Goal: Transaction & Acquisition: Purchase product/service

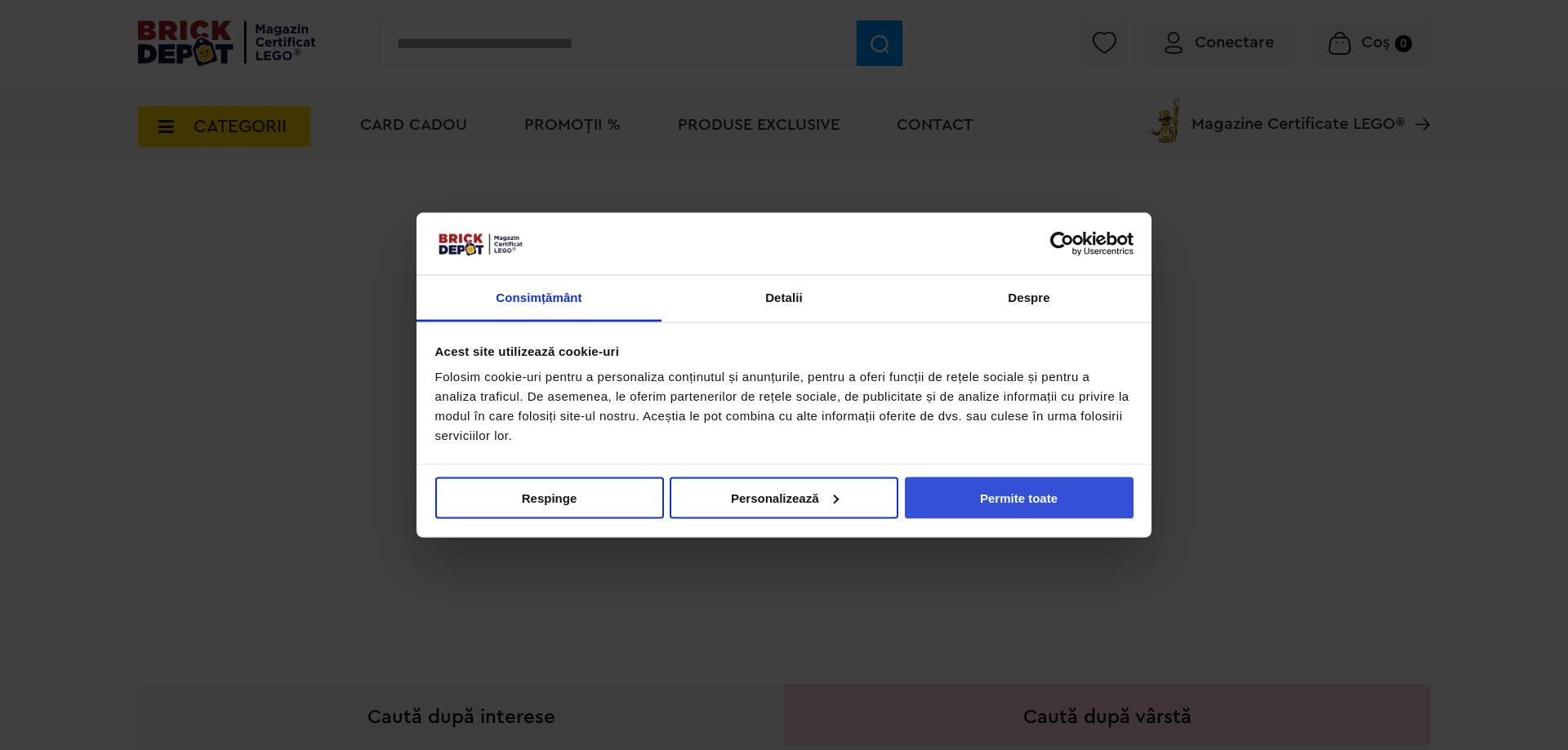
click at [1073, 486] on button "Permite toate" at bounding box center [1019, 497] width 229 height 42
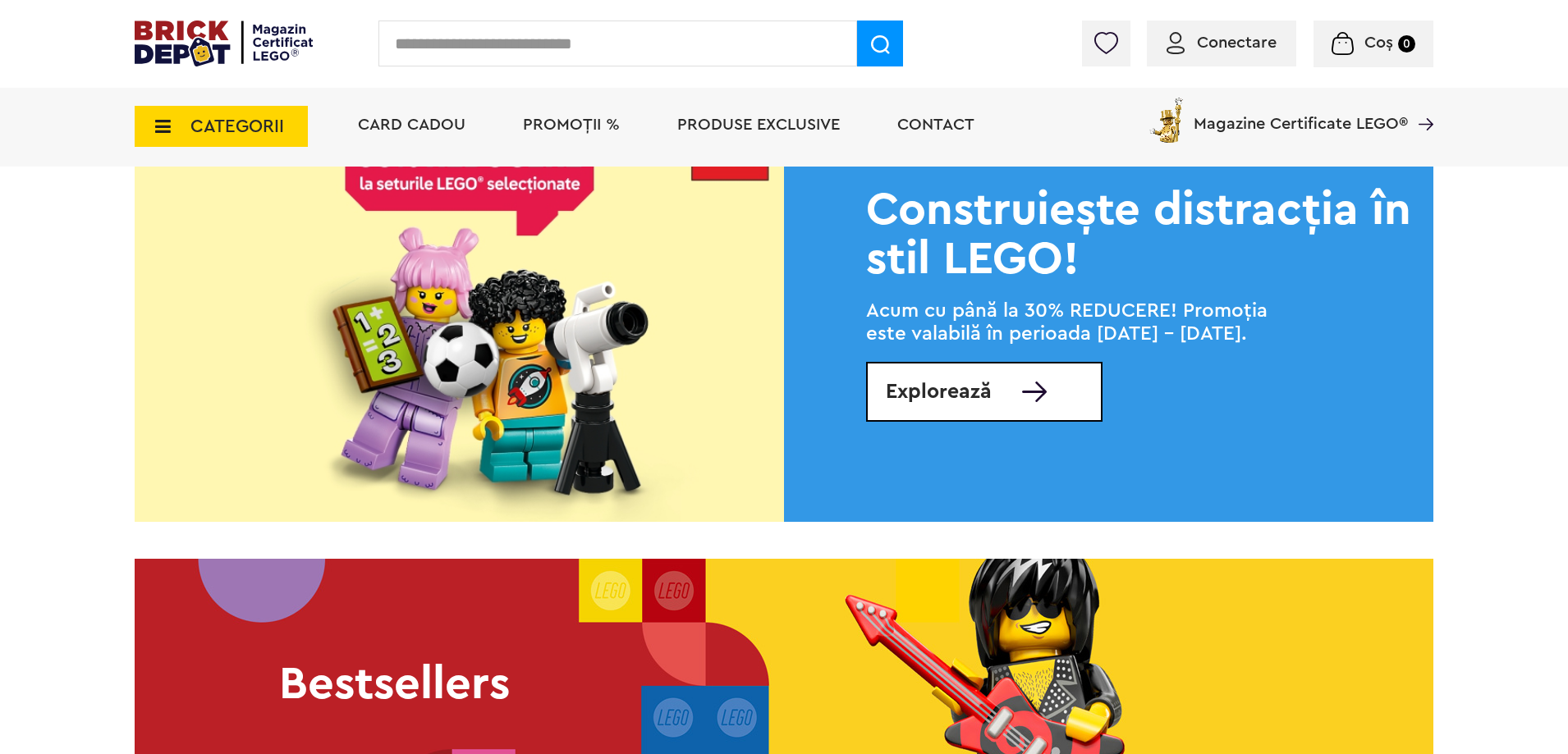
scroll to position [2174, 0]
click at [811, 127] on span "Produse exclusive" at bounding box center [758, 124] width 162 height 16
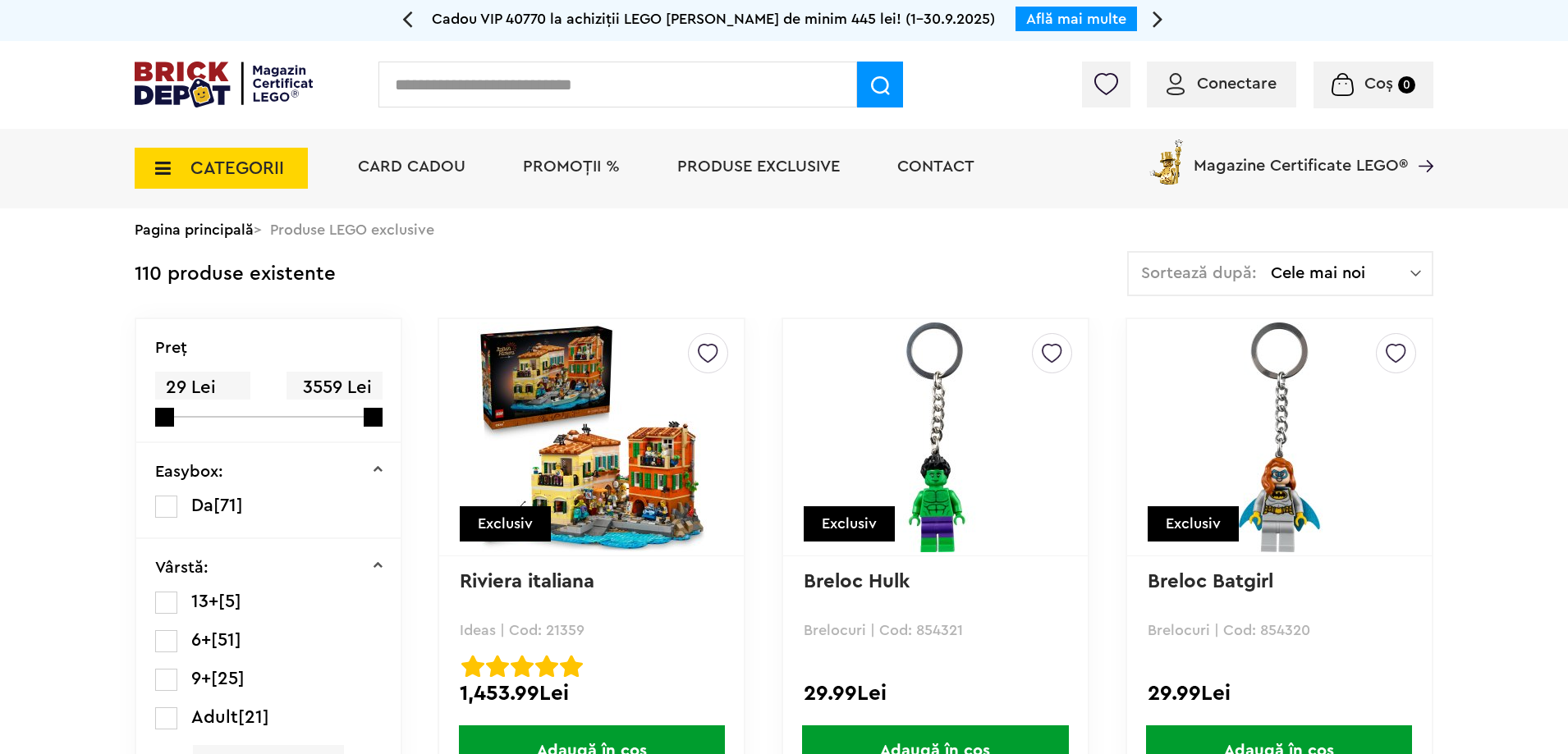
click at [1387, 287] on div "Sortează după: Cele mai noi Cele mai noi Cele mai vechi Cele mai ieftine Cele m…" at bounding box center [1279, 274] width 306 height 45
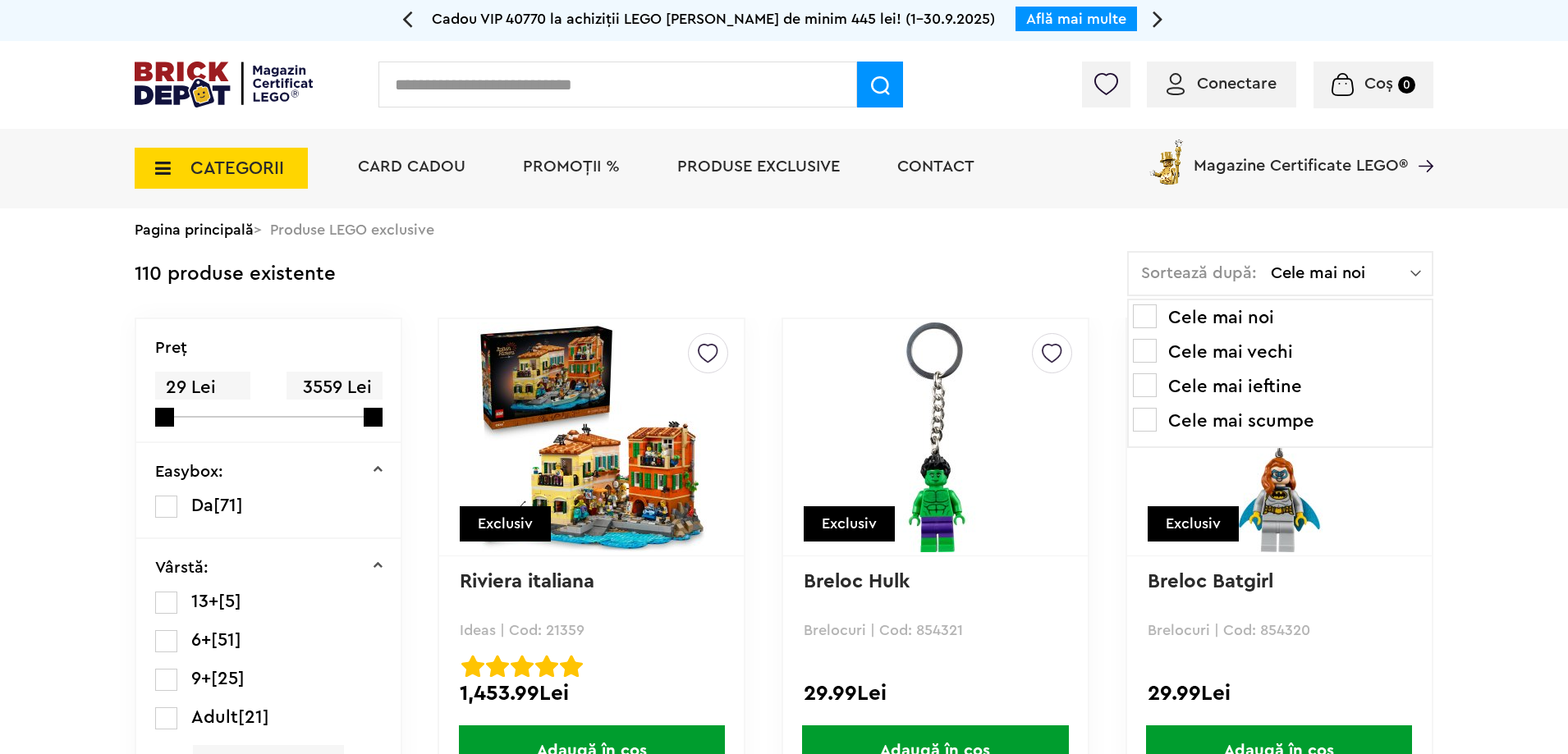
click at [1249, 385] on li "Cele mai ieftine" at bounding box center [1279, 386] width 294 height 26
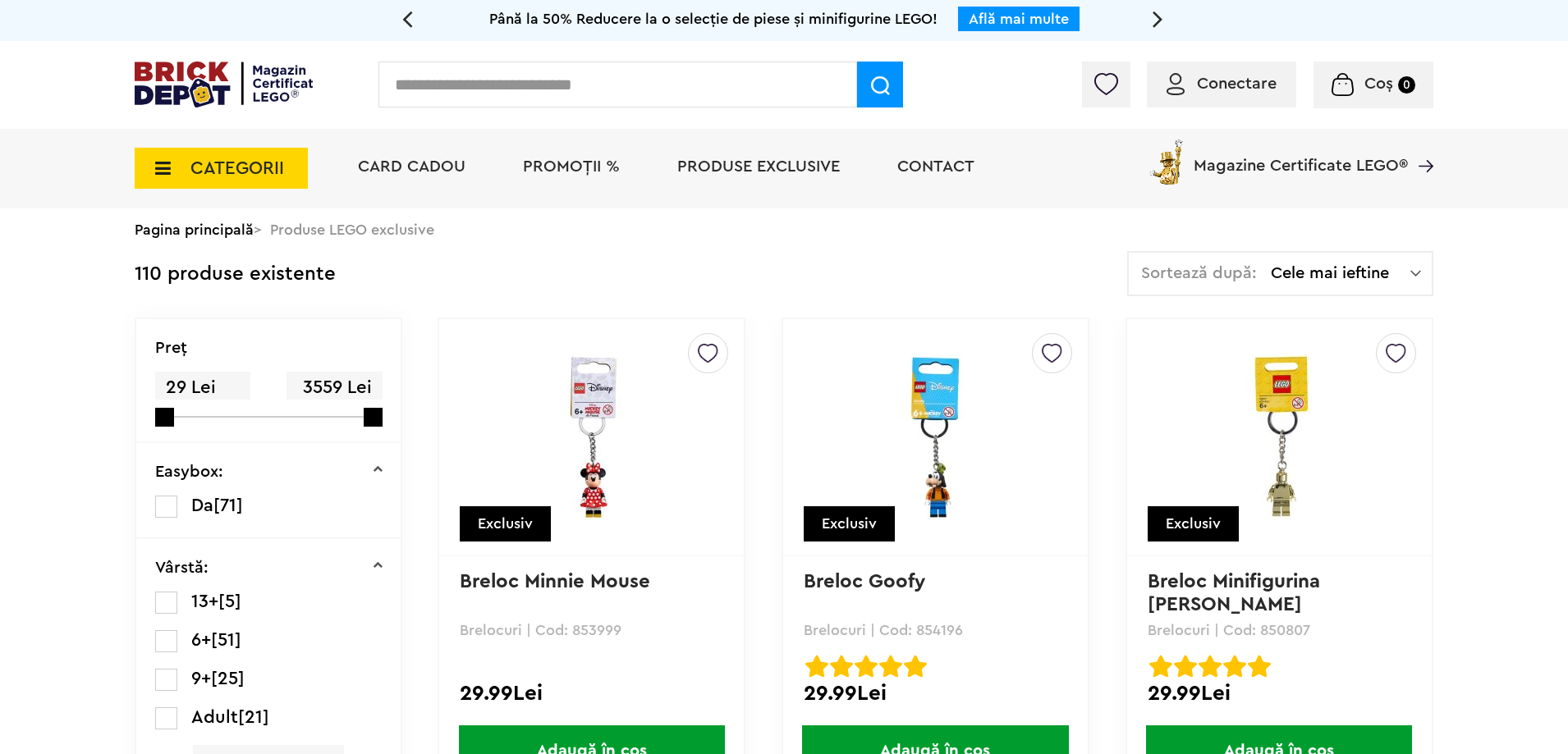
click at [204, 176] on span "CATEGORII" at bounding box center [237, 168] width 94 height 18
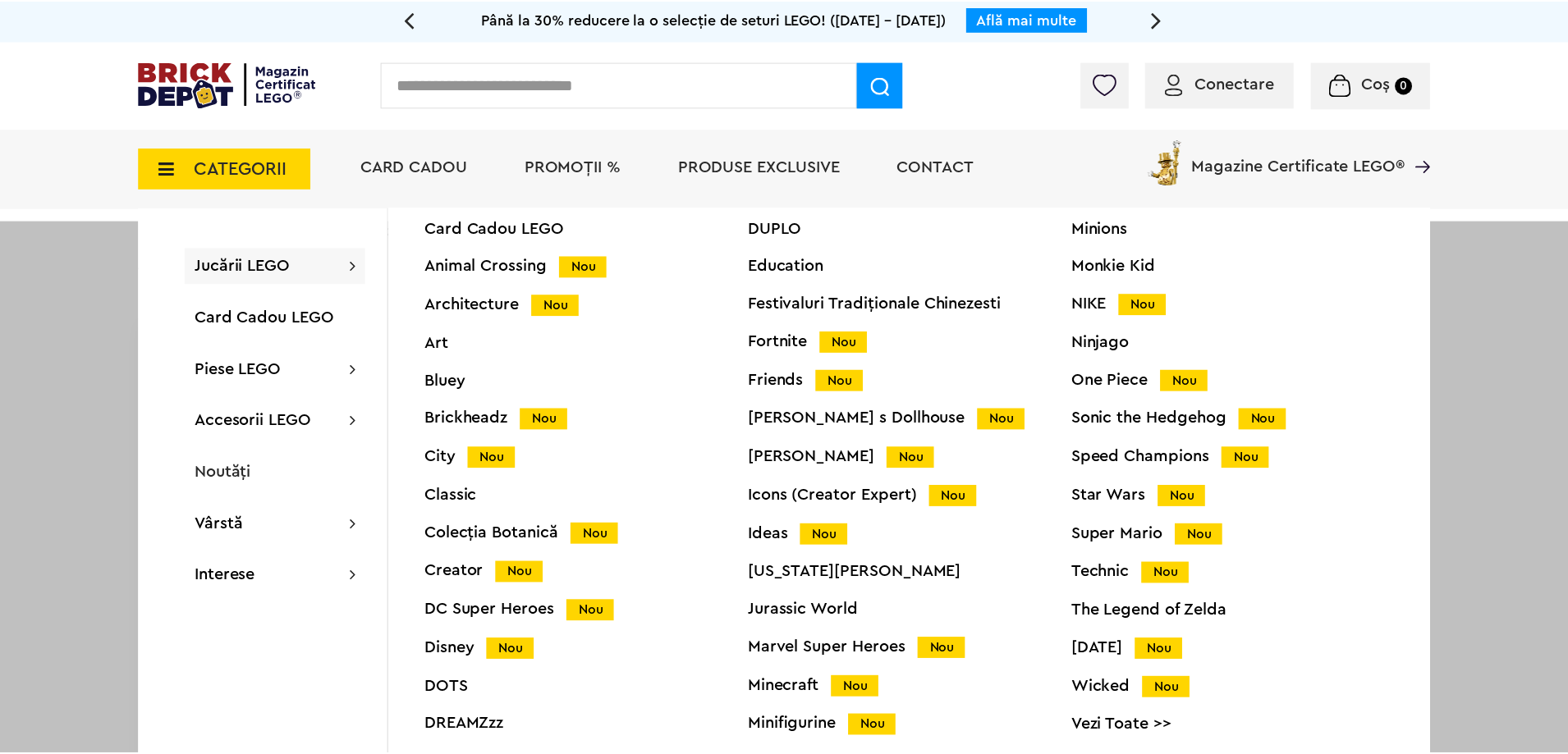
scroll to position [65, 0]
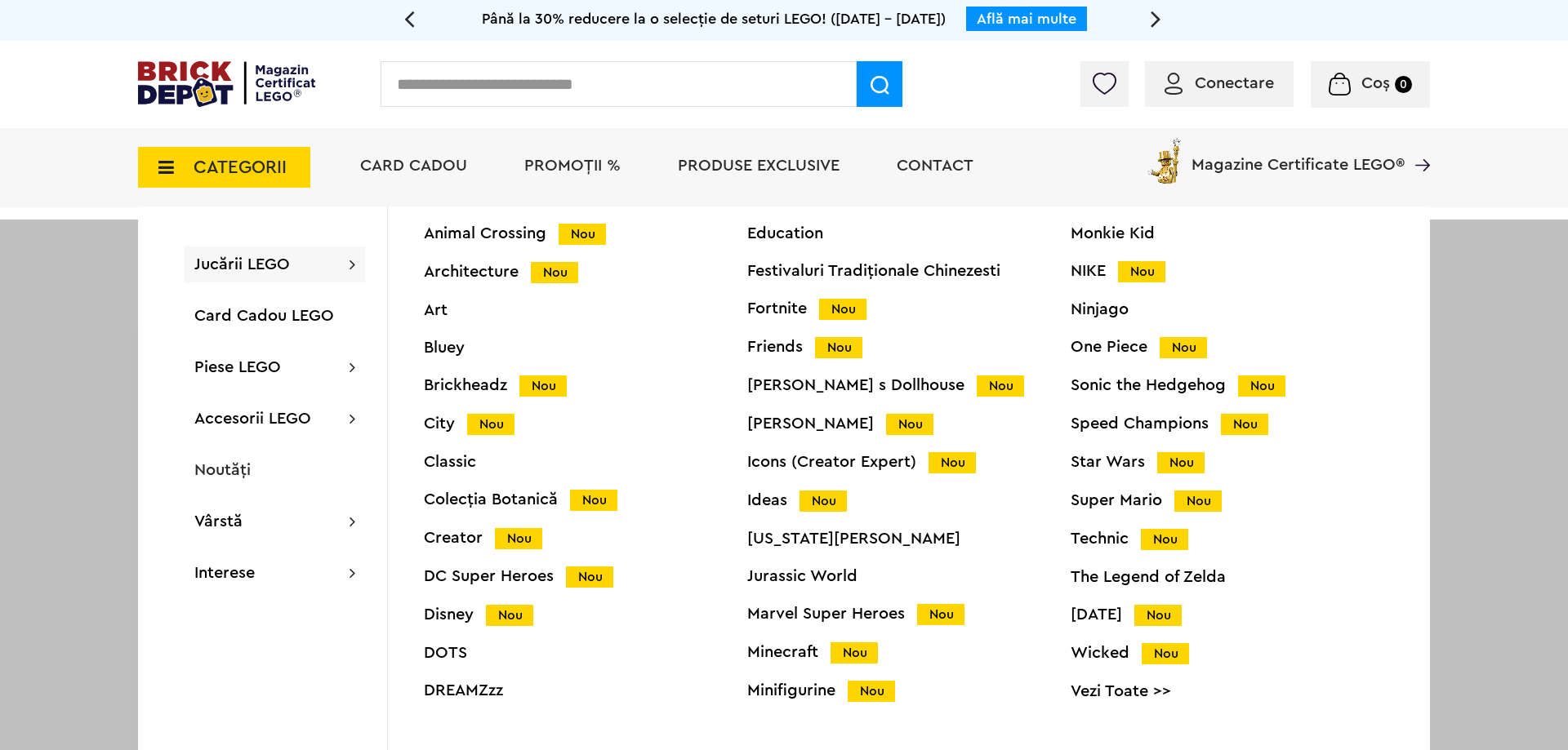
click at [492, 491] on div "Colecția Botanică Nou" at bounding box center [586, 499] width 323 height 17
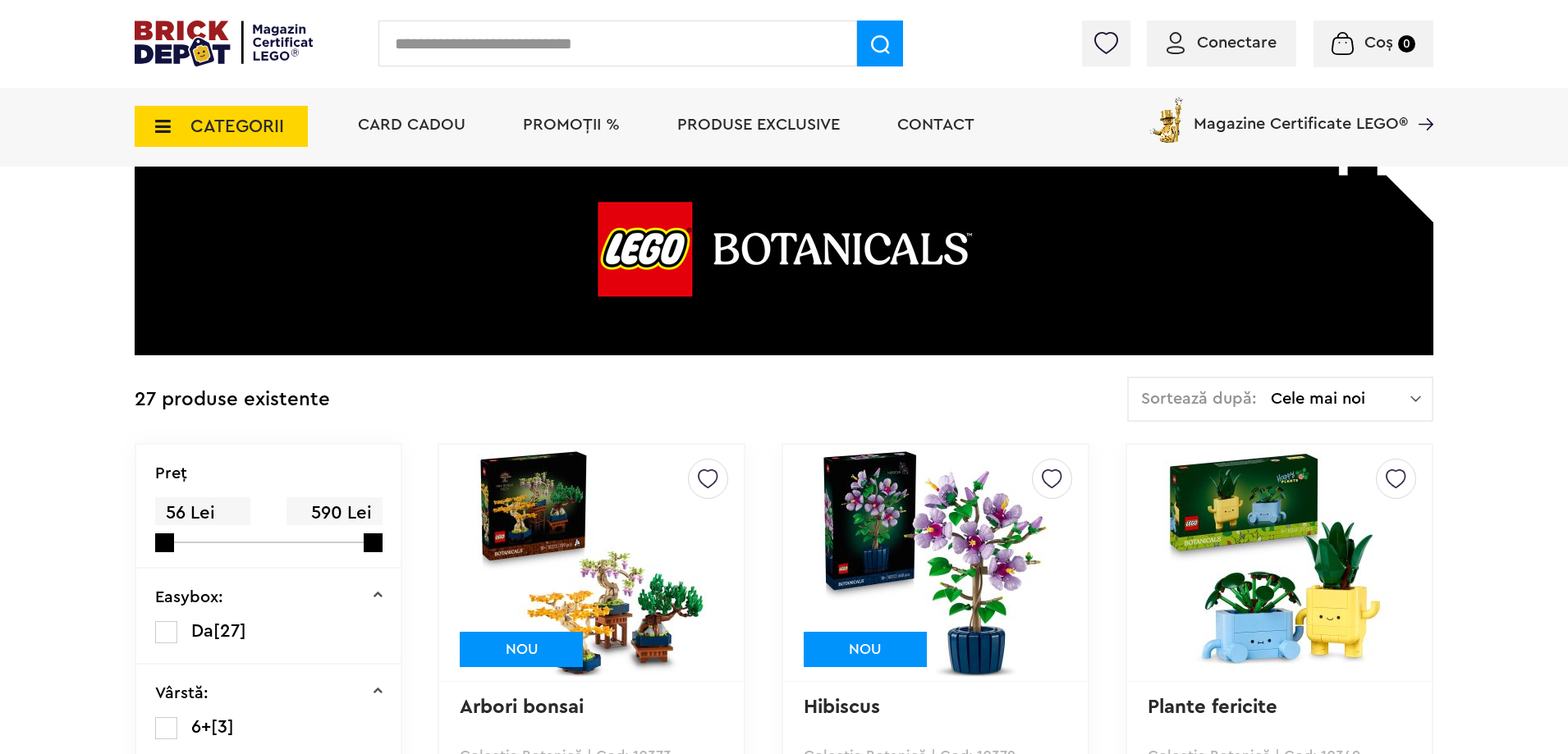
scroll to position [164, 0]
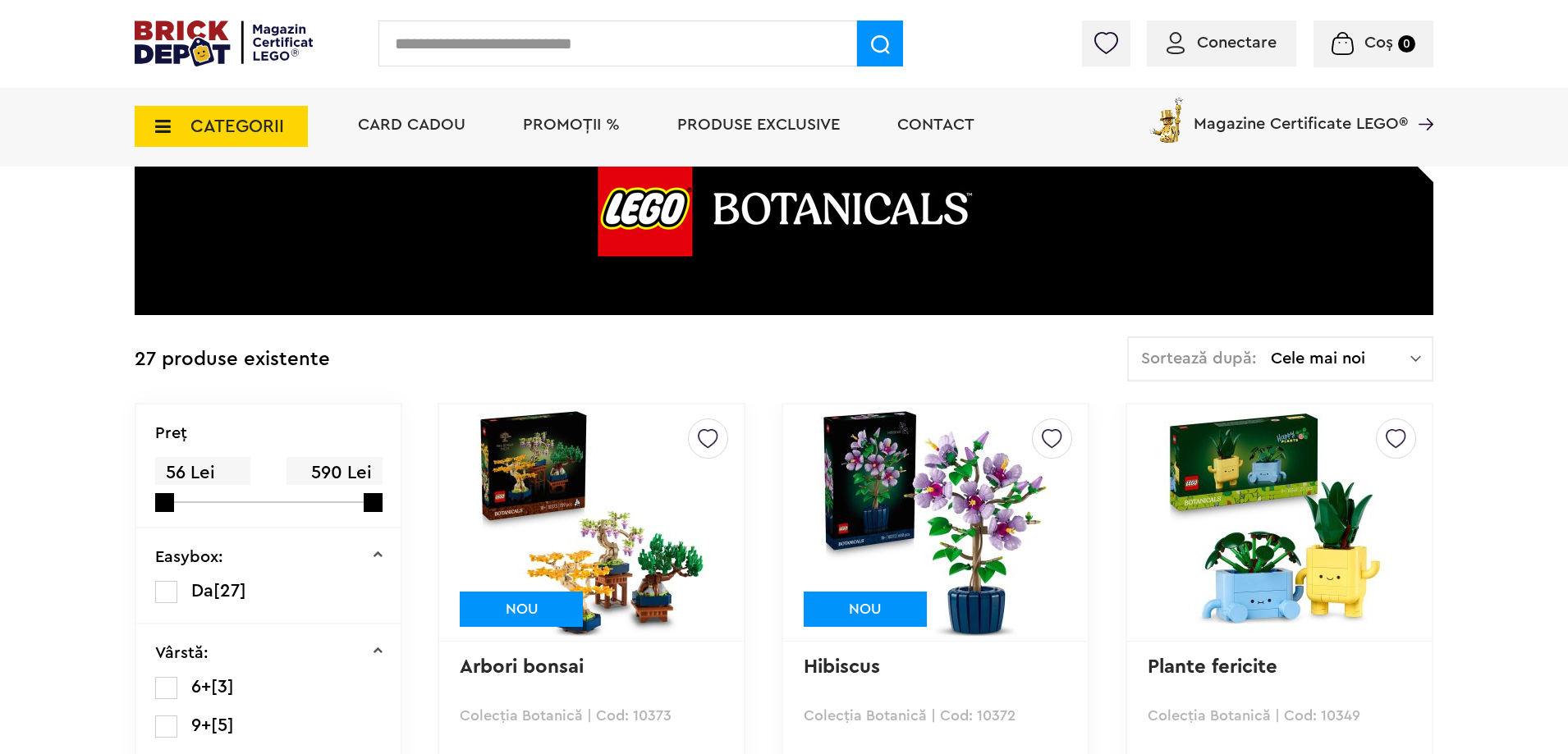
click at [1307, 556] on img at bounding box center [1279, 522] width 230 height 230
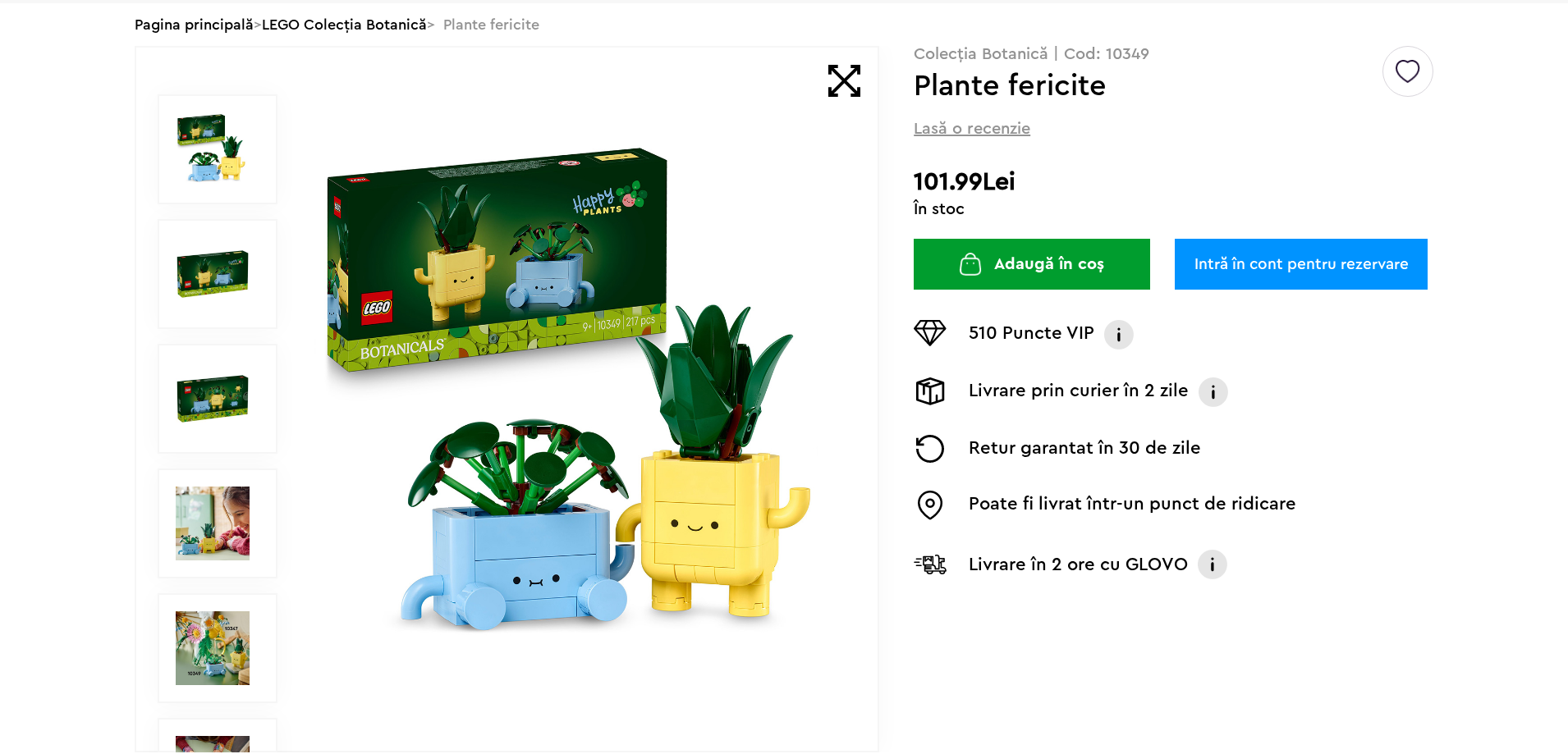
scroll to position [205, 0]
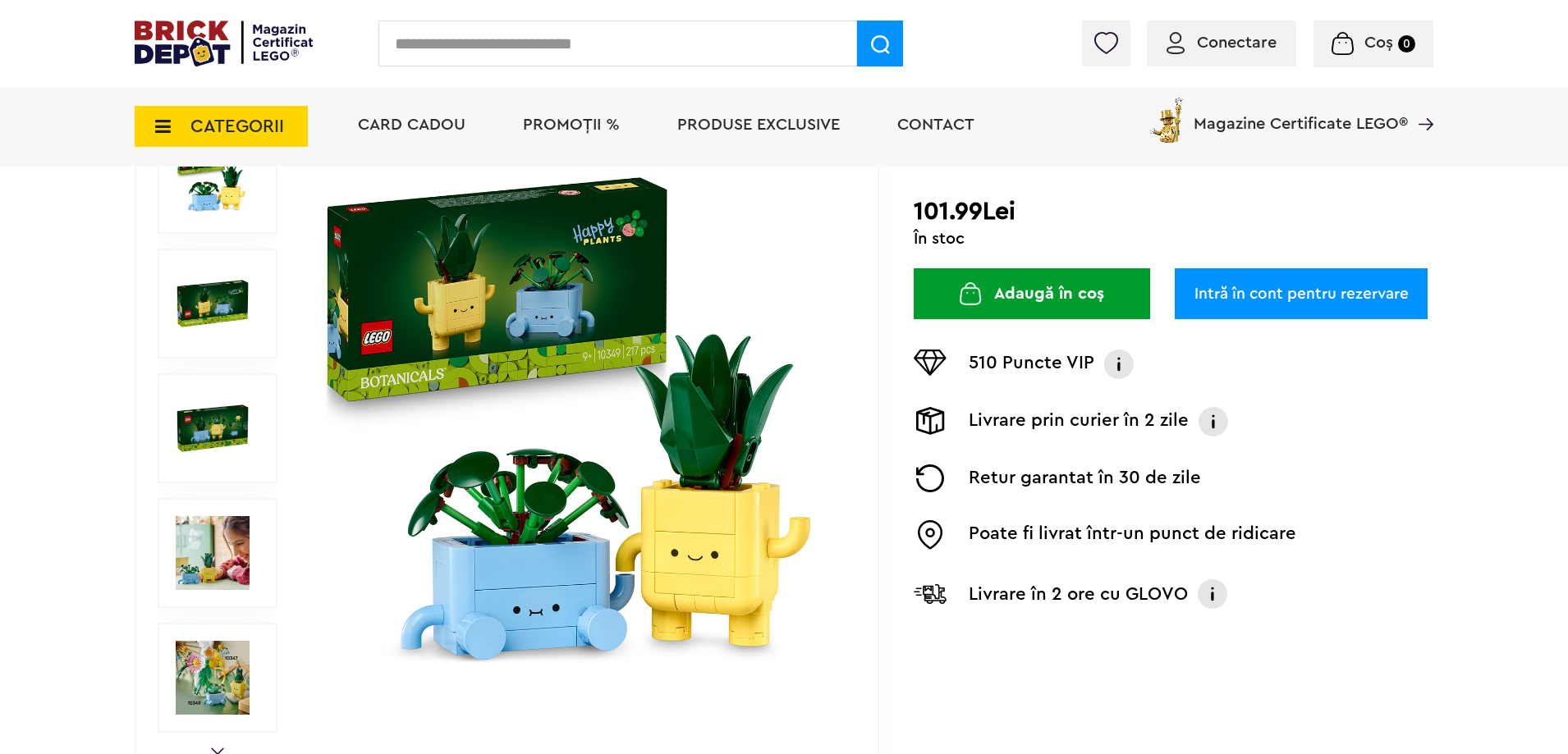
click at [225, 522] on img at bounding box center [213, 553] width 74 height 74
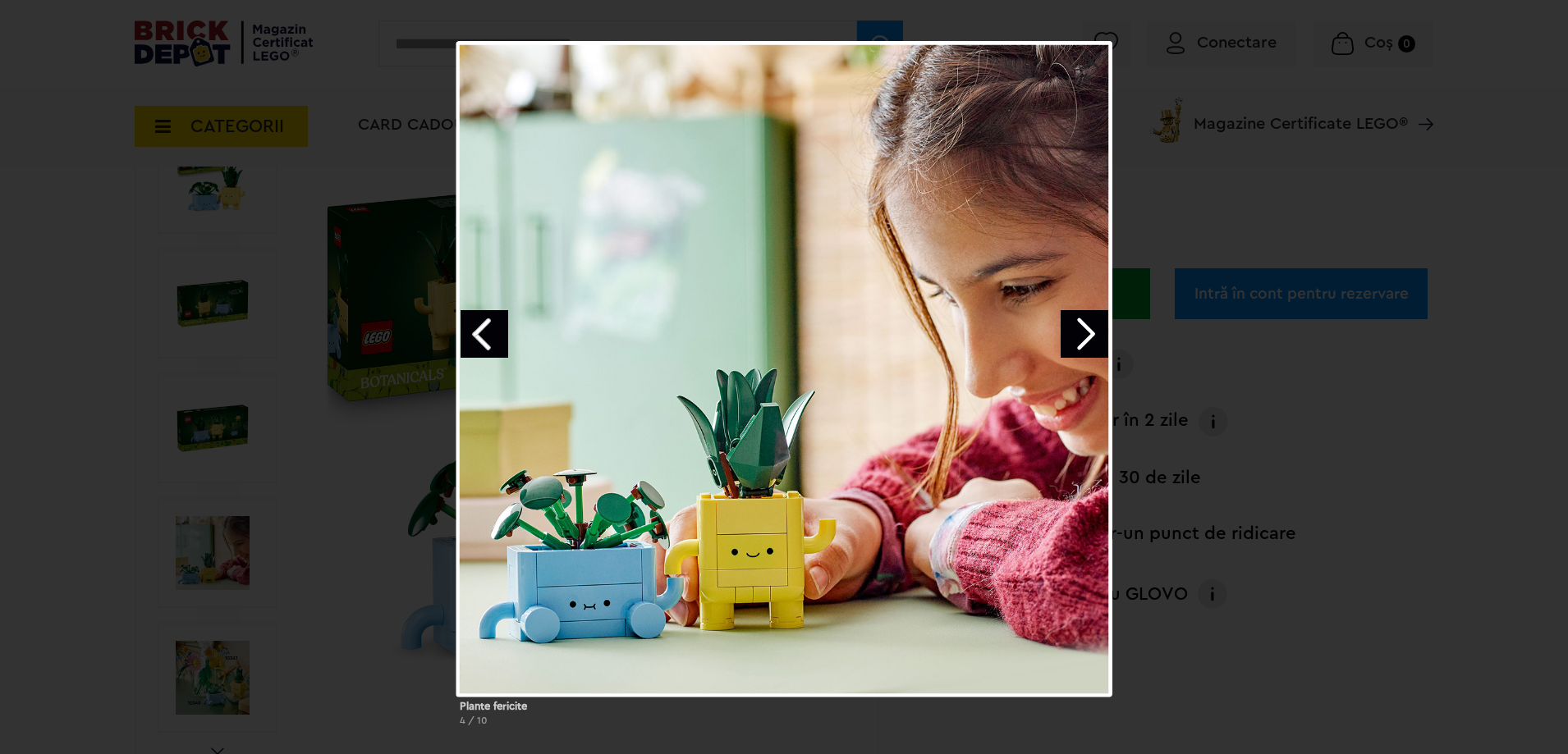
click at [1190, 187] on div "Plante fericite 4 / 10" at bounding box center [784, 390] width 1568 height 698
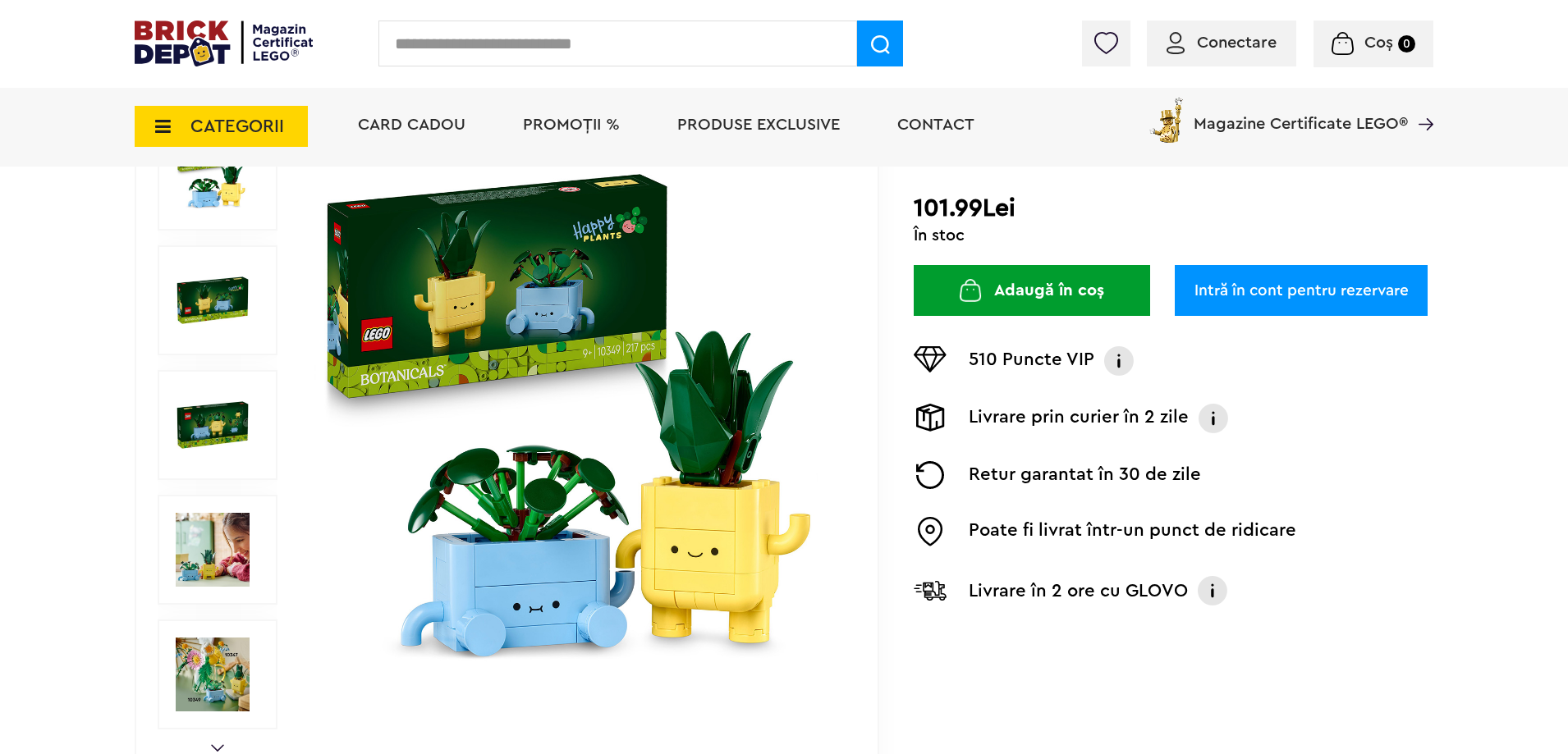
scroll to position [287, 0]
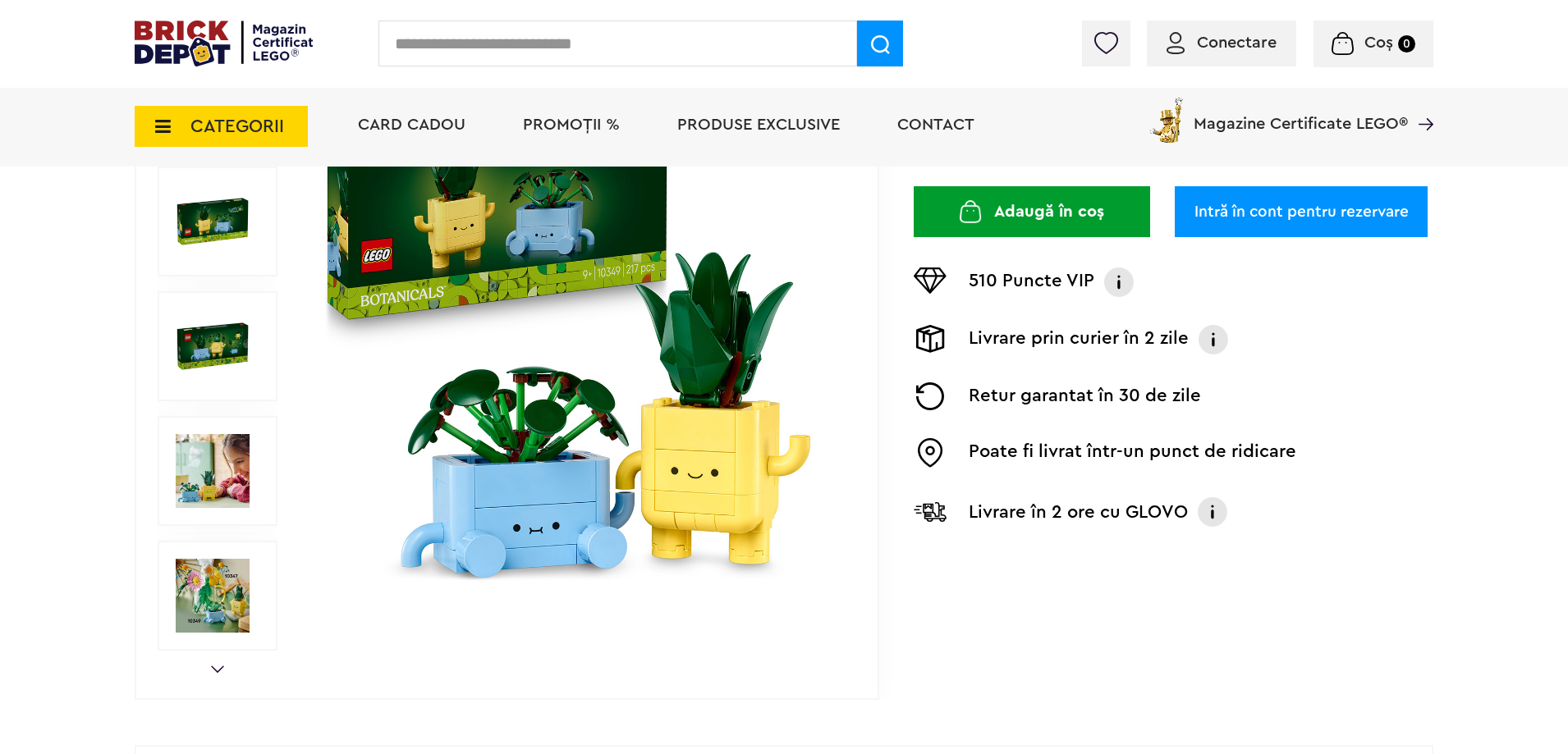
click at [214, 624] on img at bounding box center [213, 596] width 74 height 74
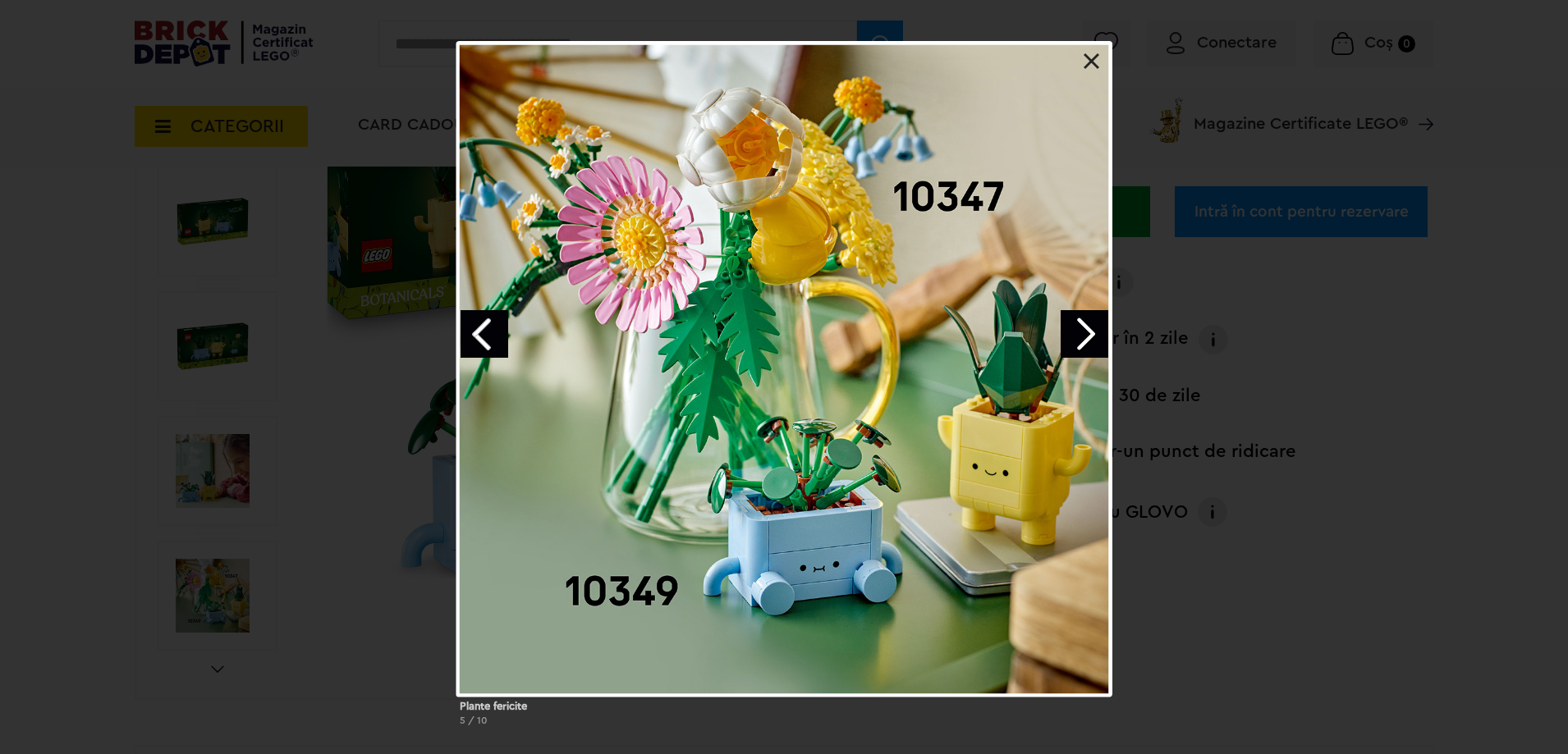
click at [1091, 330] on link "Next image" at bounding box center [1084, 334] width 48 height 48
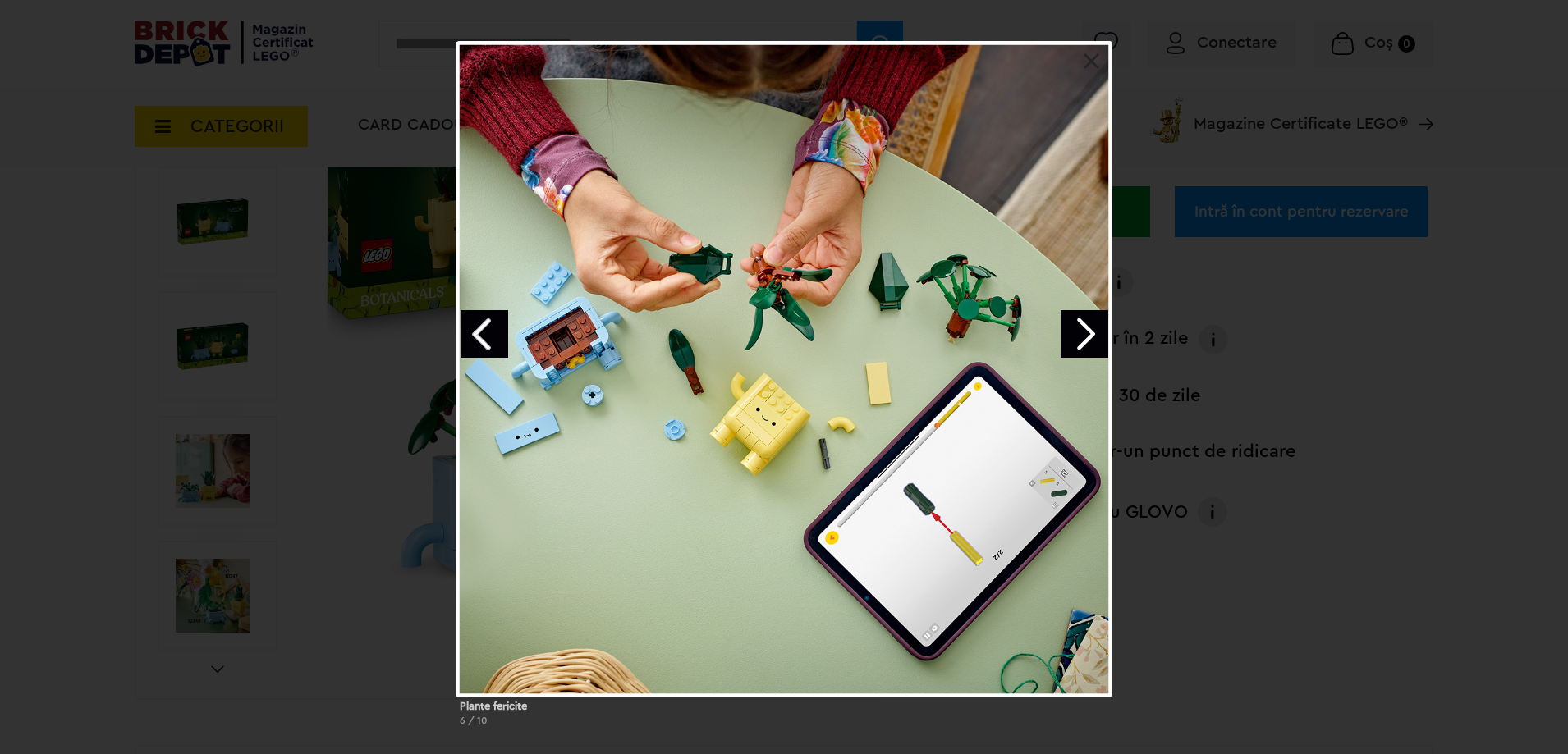
click at [1094, 330] on link "Next image" at bounding box center [1084, 334] width 48 height 48
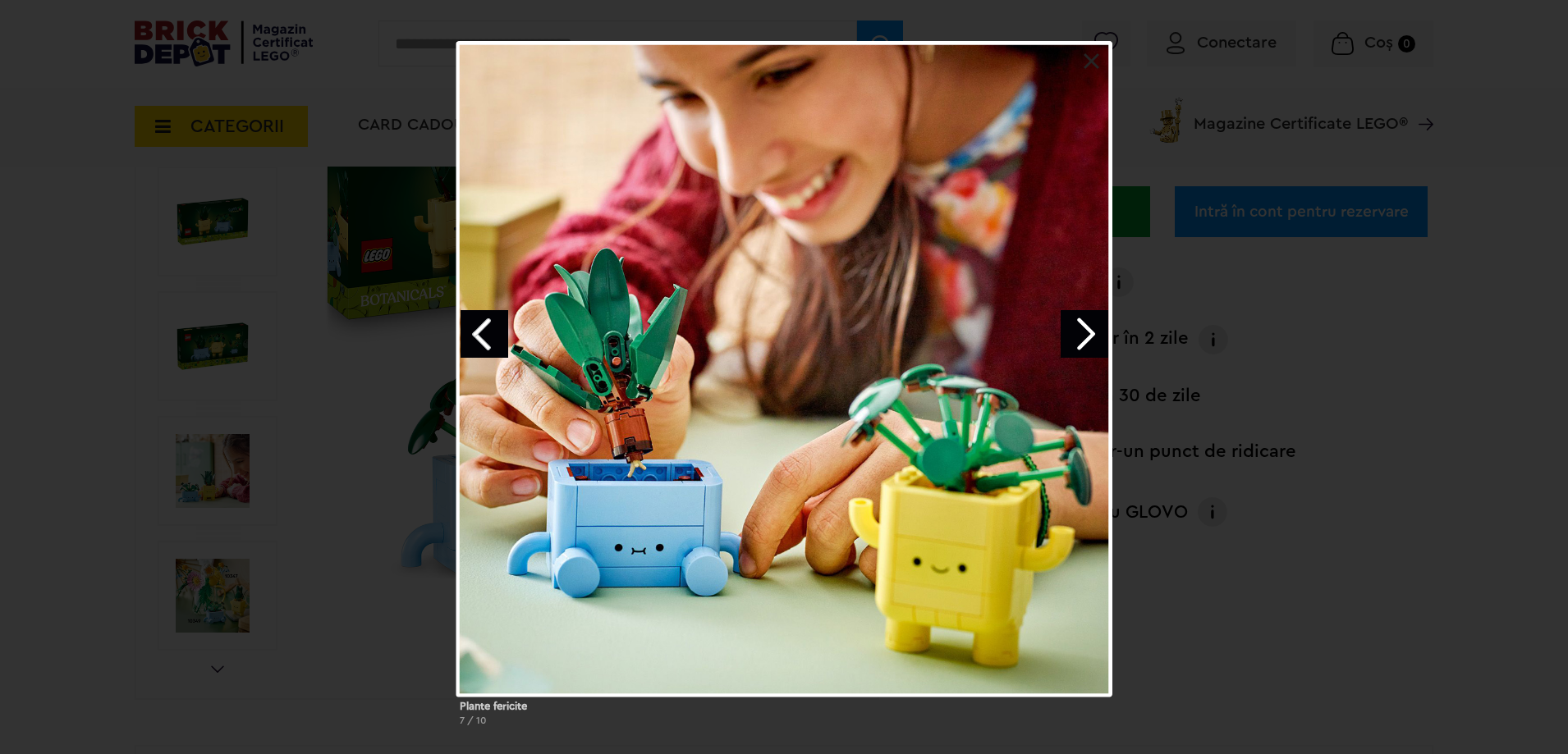
click at [1094, 330] on link "Next image" at bounding box center [1084, 334] width 48 height 48
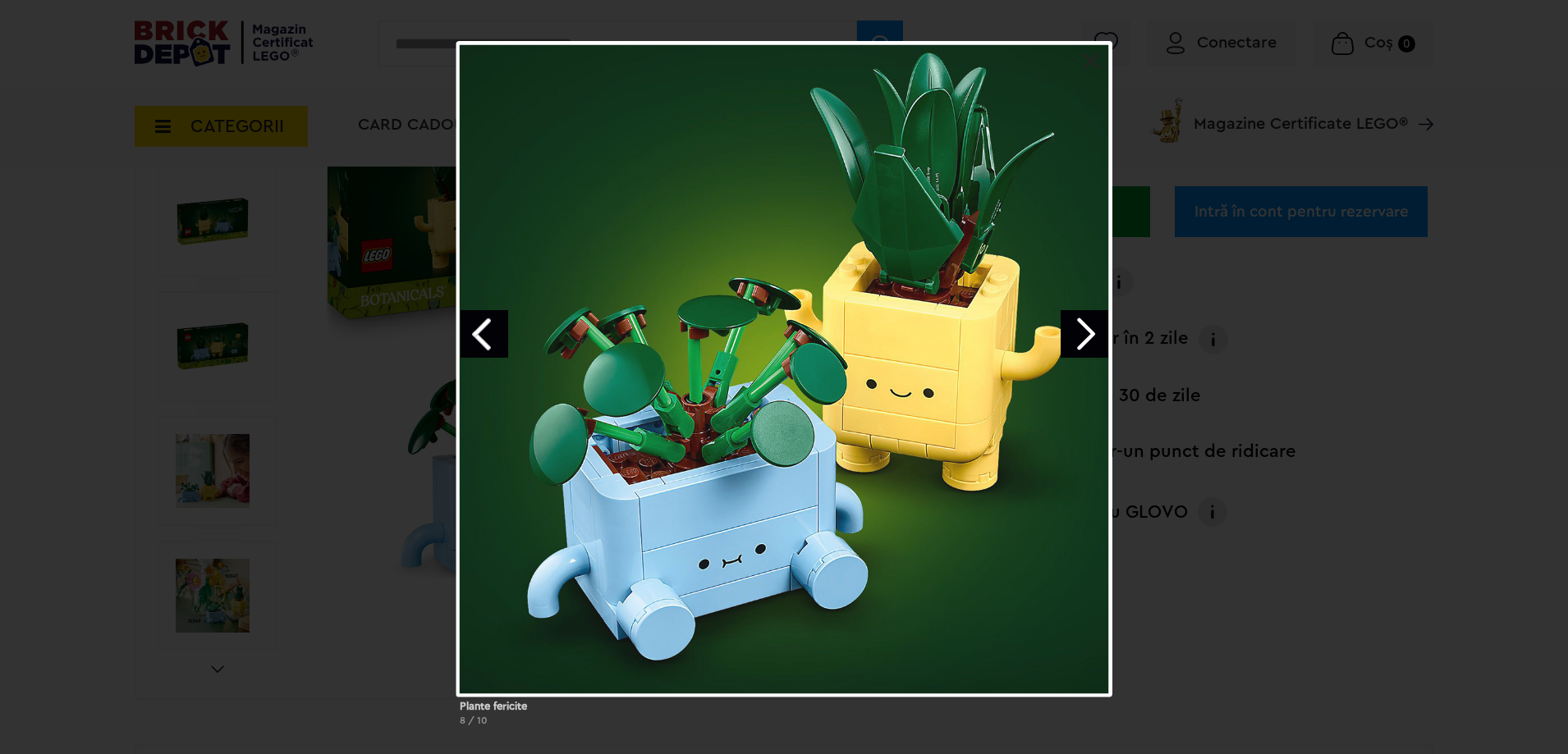
click at [1094, 330] on link "Next image" at bounding box center [1084, 334] width 48 height 48
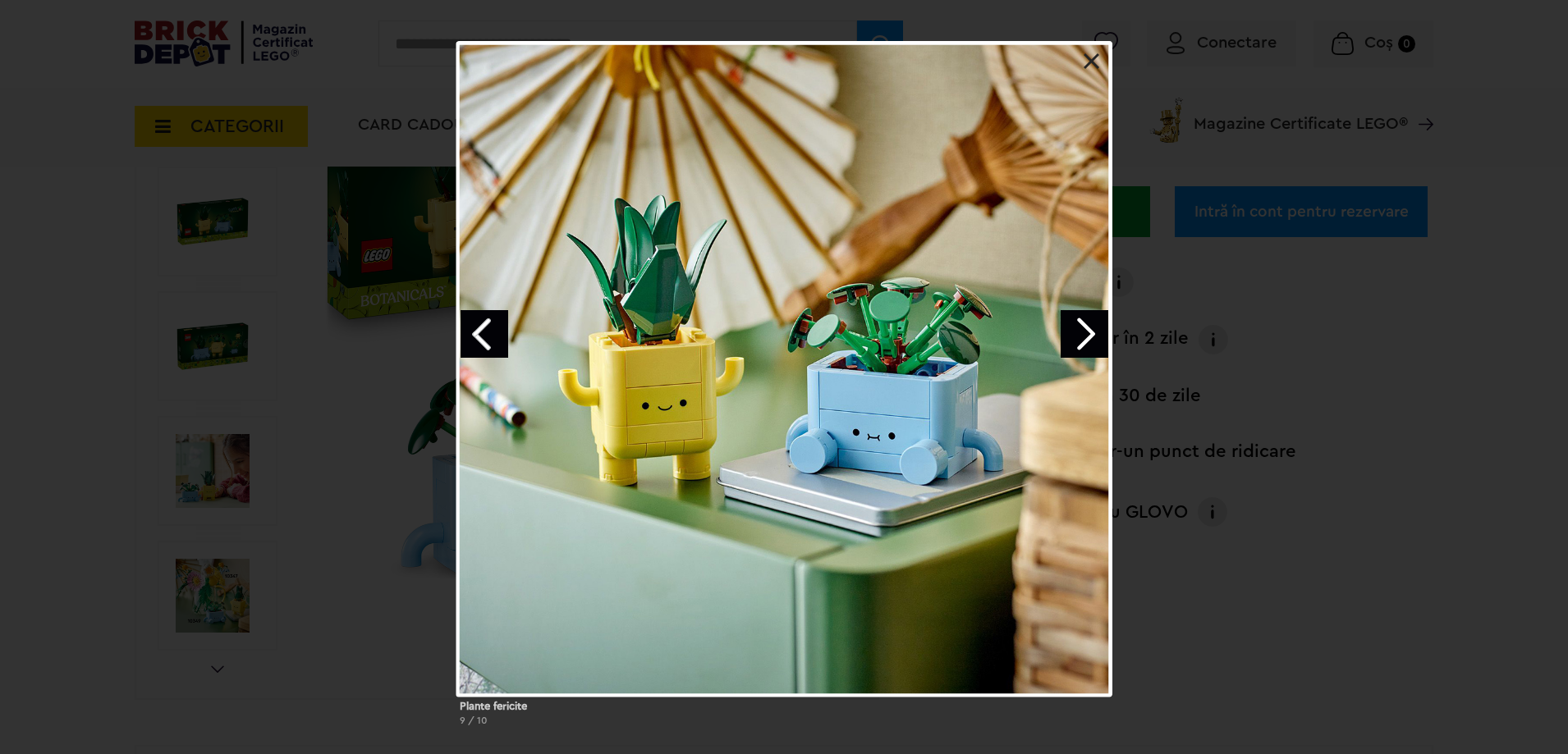
click at [1094, 330] on link "Next image" at bounding box center [1084, 334] width 48 height 48
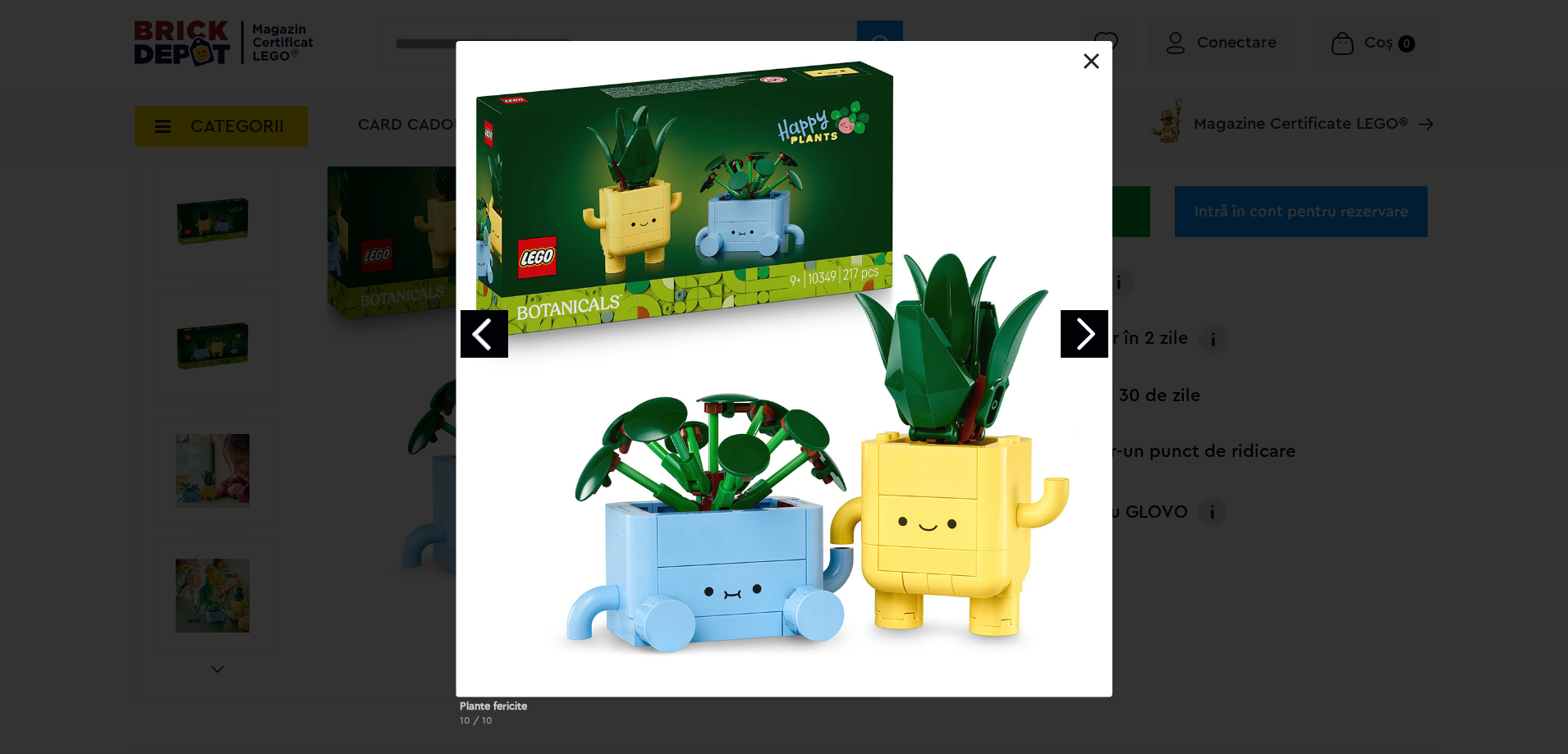
click at [1094, 330] on link "Next image" at bounding box center [1084, 334] width 48 height 48
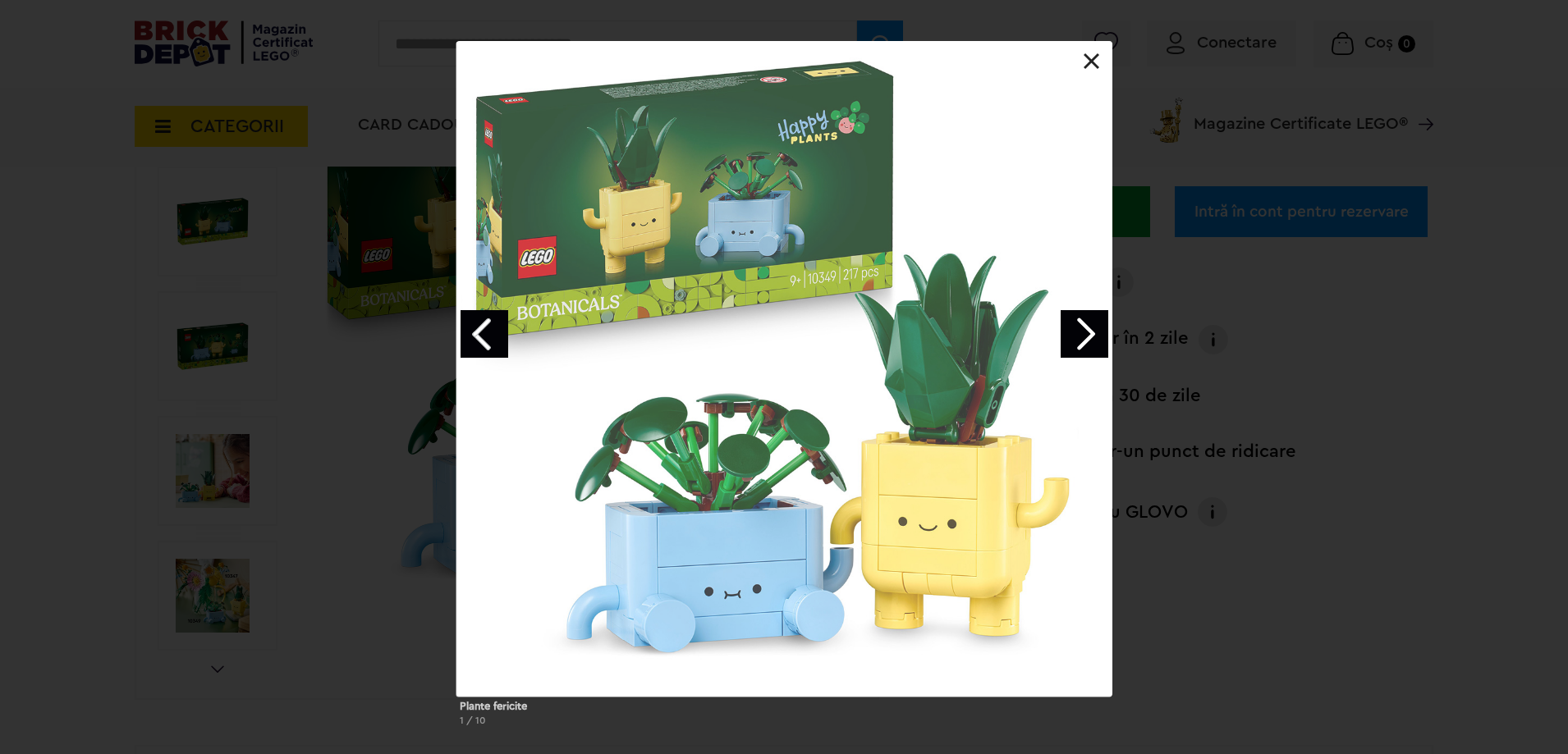
click at [1094, 330] on link "Next image" at bounding box center [1084, 334] width 48 height 48
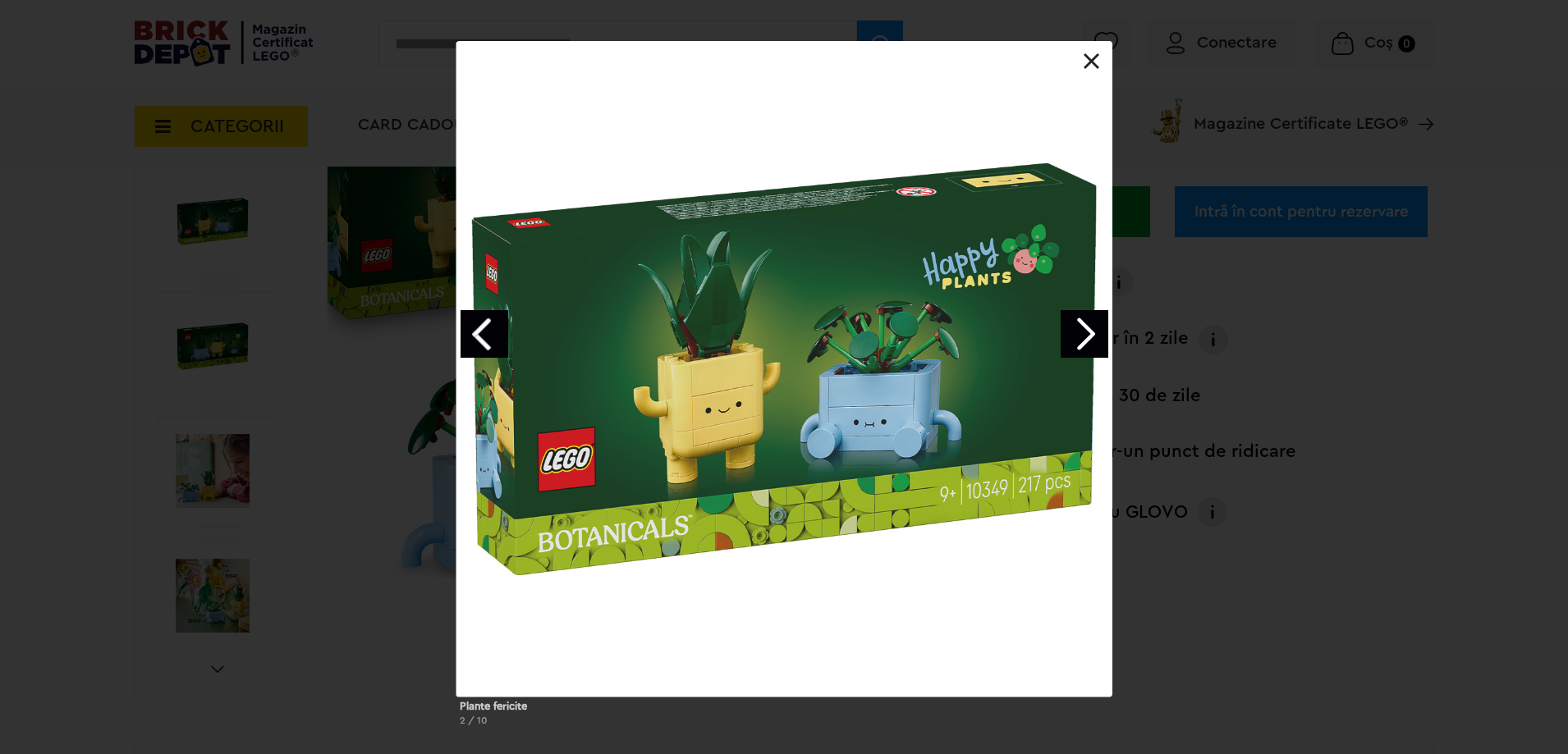
click at [1094, 330] on link "Next image" at bounding box center [1084, 334] width 48 height 48
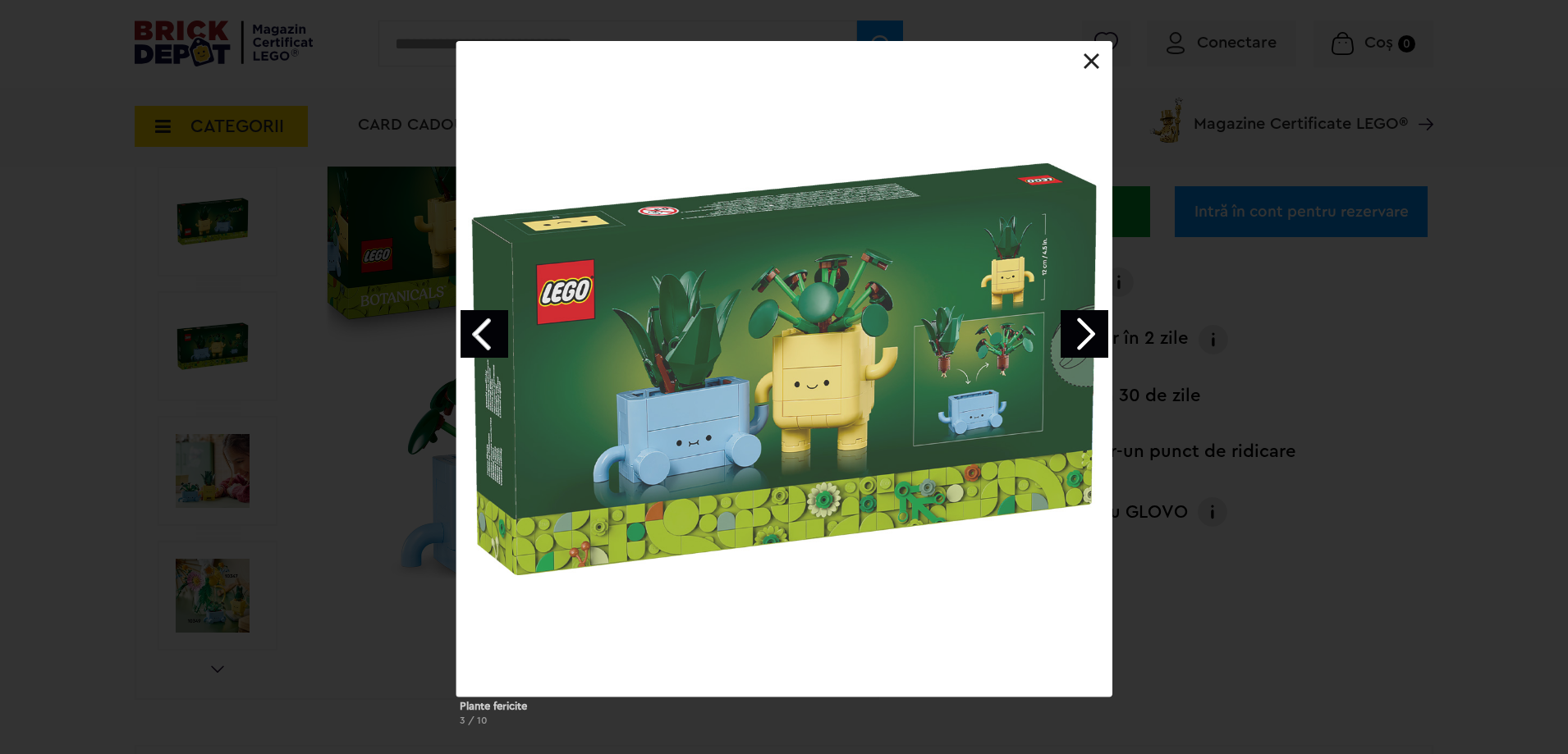
click at [1094, 330] on link "Next image" at bounding box center [1084, 334] width 48 height 48
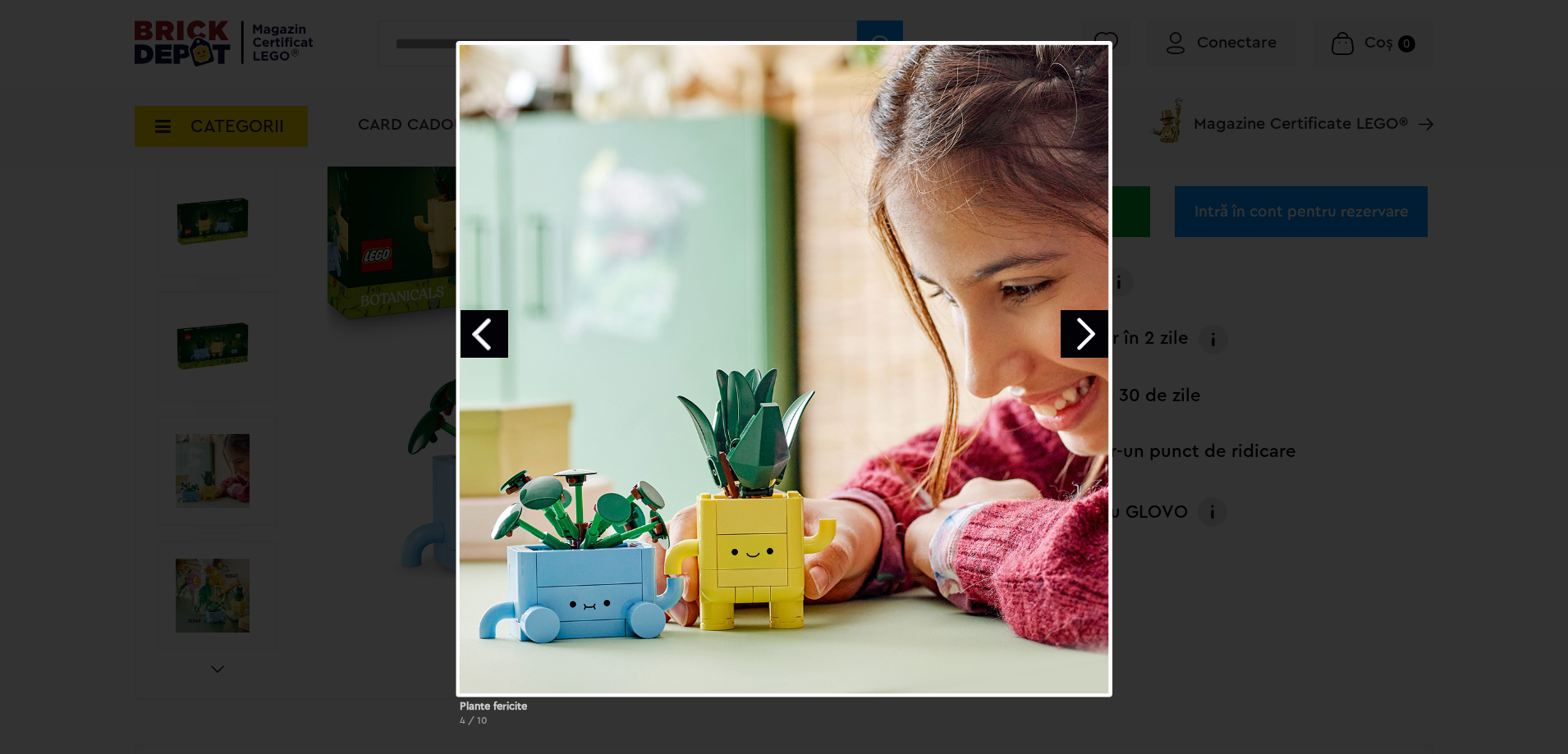
click at [479, 324] on link "Previous image" at bounding box center [485, 334] width 48 height 48
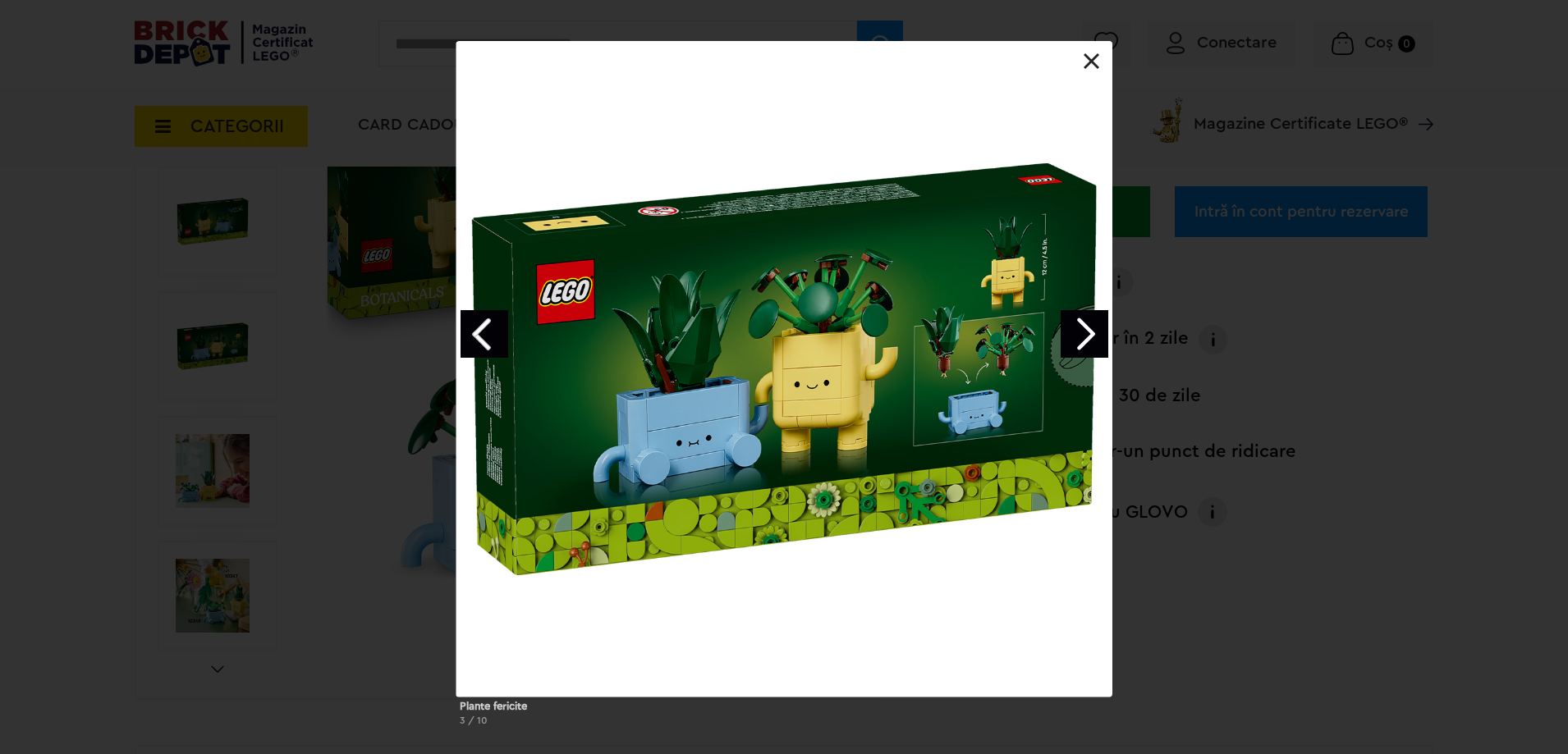
click at [1089, 64] on link at bounding box center [1091, 62] width 16 height 16
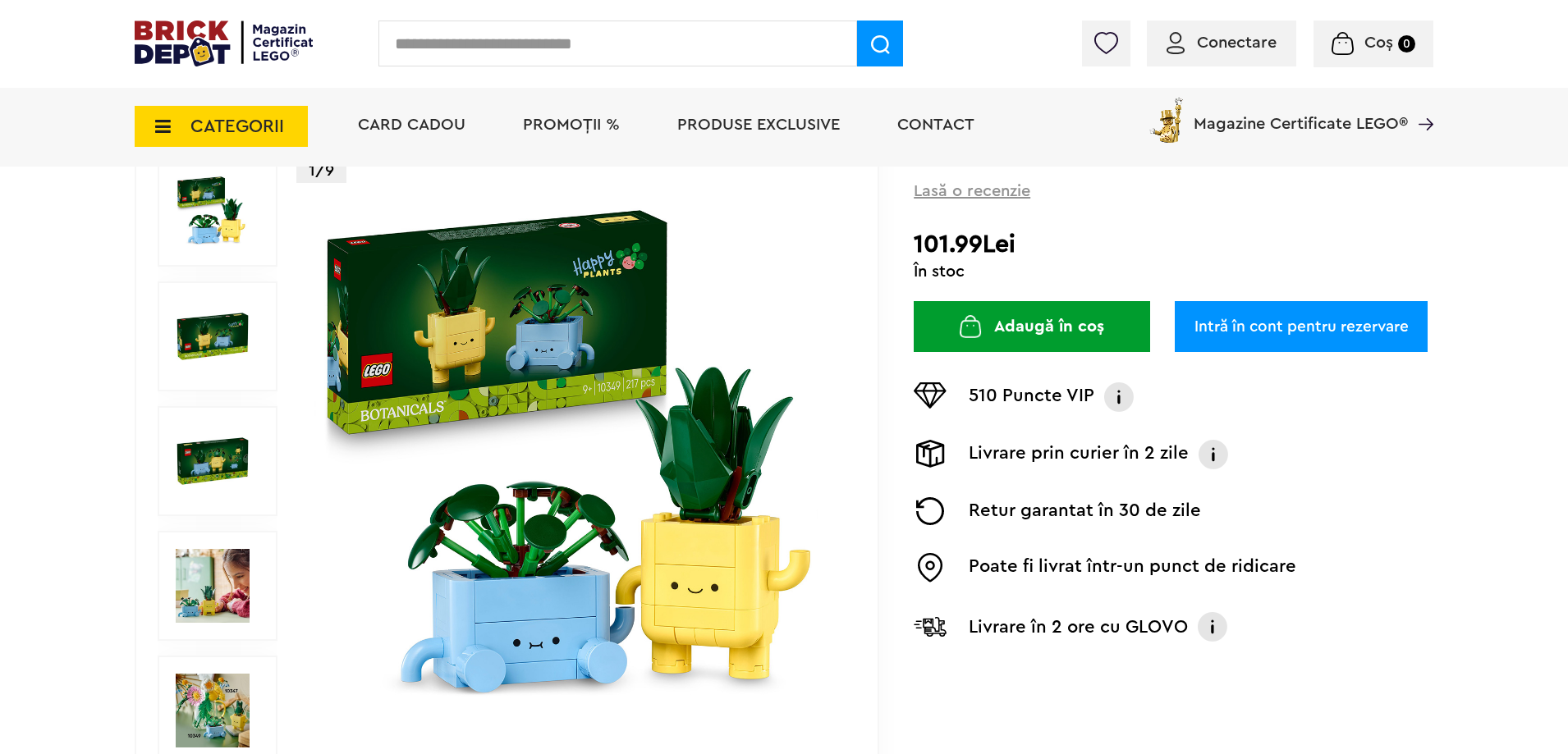
scroll to position [0, 0]
